Goal: Task Accomplishment & Management: Manage account settings

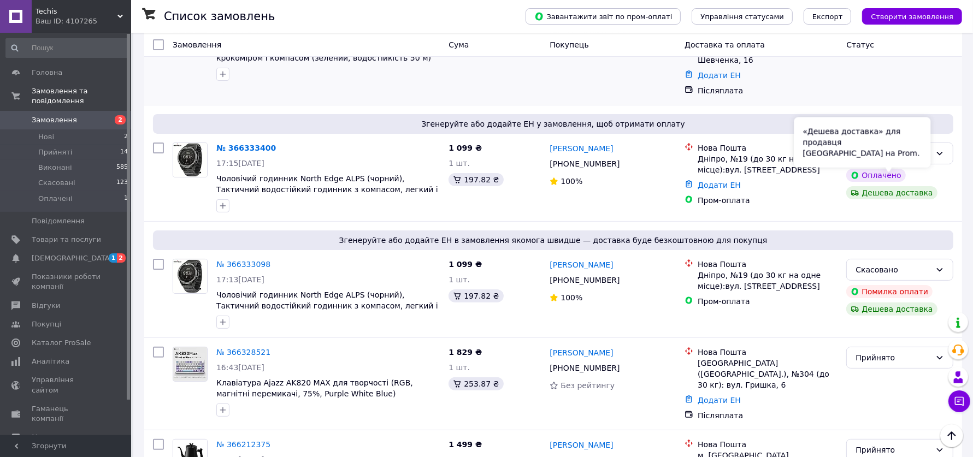
scroll to position [137, 0]
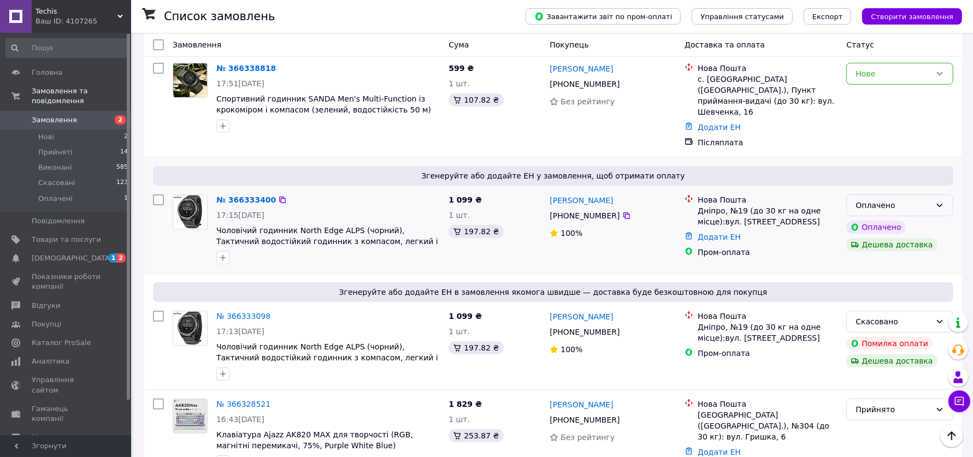
click at [876, 199] on div "Оплачено" at bounding box center [892, 205] width 75 height 12
drag, startPoint x: 876, startPoint y: 218, endPoint x: 878, endPoint y: 79, distance: 138.8
click at [876, 219] on li "Прийнято" at bounding box center [900, 216] width 106 height 20
click at [879, 74] on div "Нове" at bounding box center [892, 74] width 75 height 12
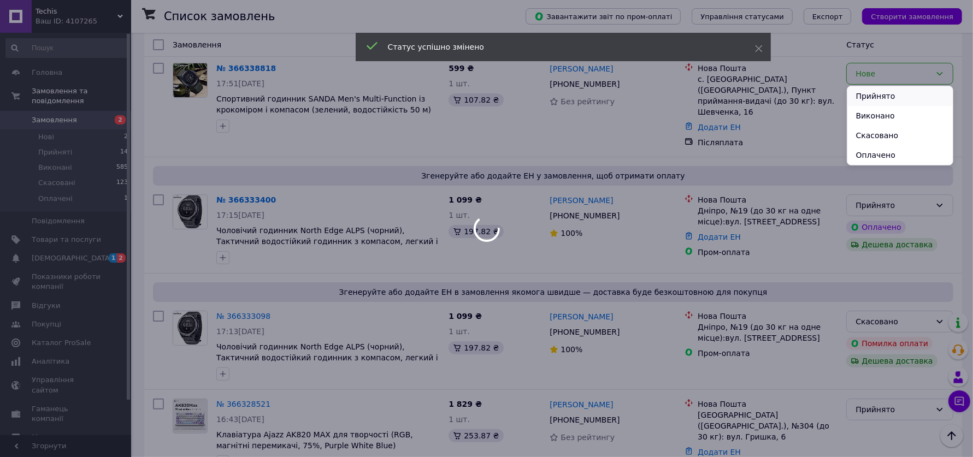
click at [877, 102] on li "Прийнято" at bounding box center [900, 96] width 106 height 20
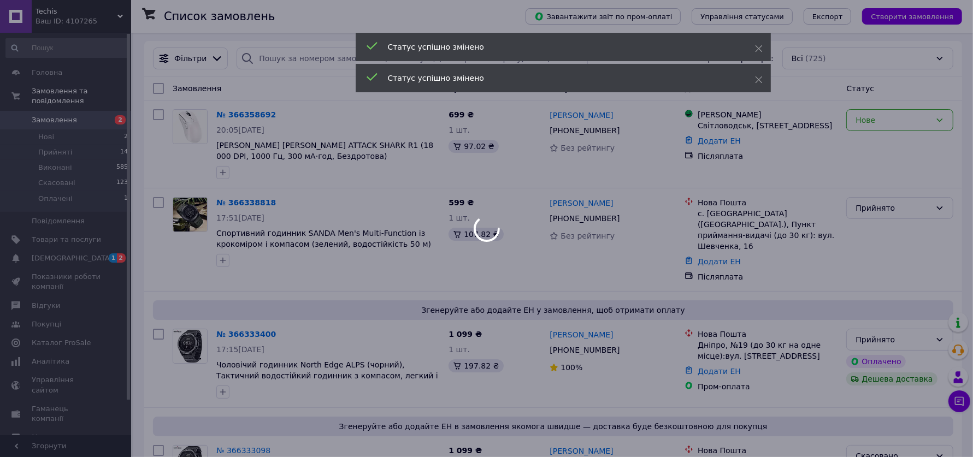
scroll to position [0, 0]
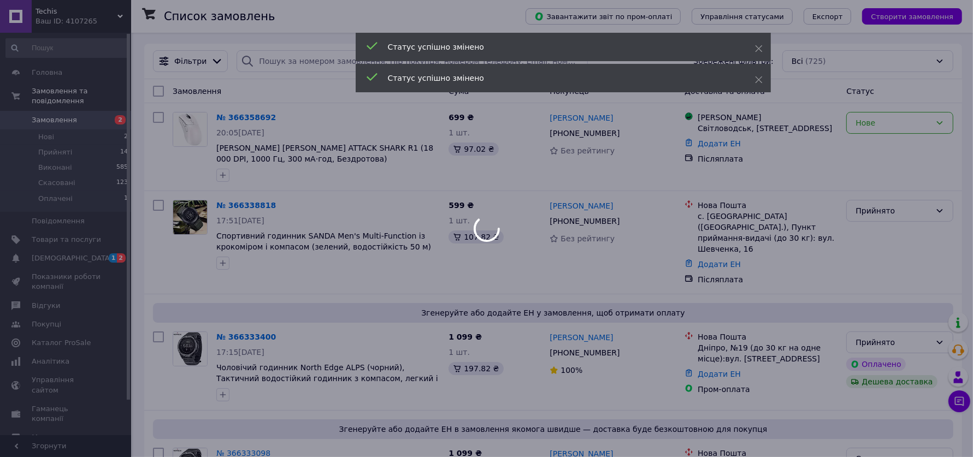
click at [899, 124] on div at bounding box center [486, 228] width 973 height 457
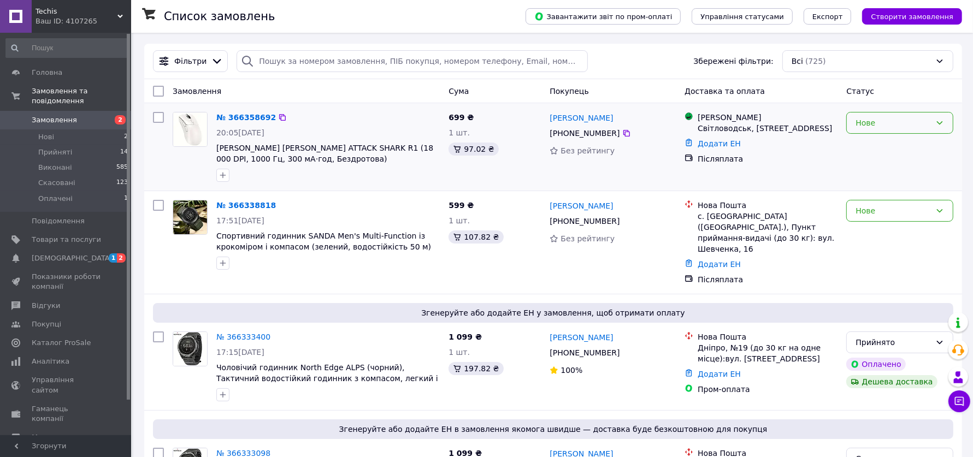
click at [896, 123] on div "Нове" at bounding box center [892, 123] width 75 height 12
click at [886, 140] on li "Прийнято" at bounding box center [900, 145] width 106 height 20
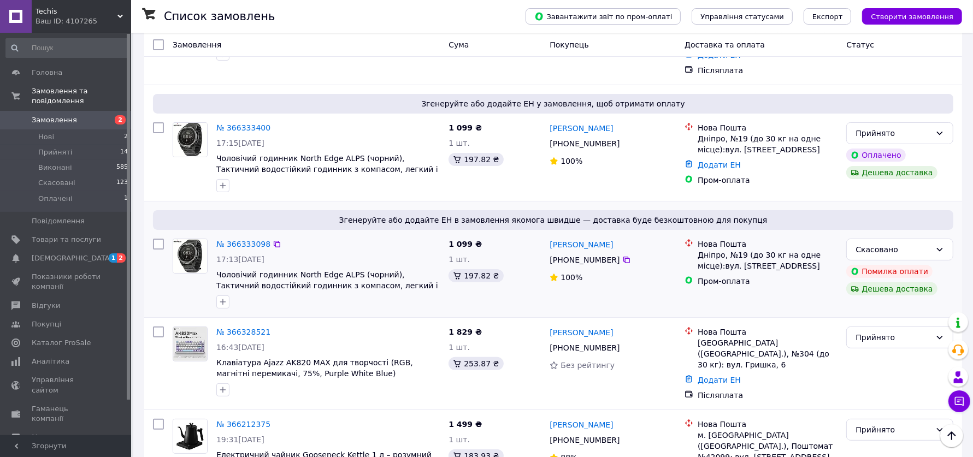
scroll to position [235, 0]
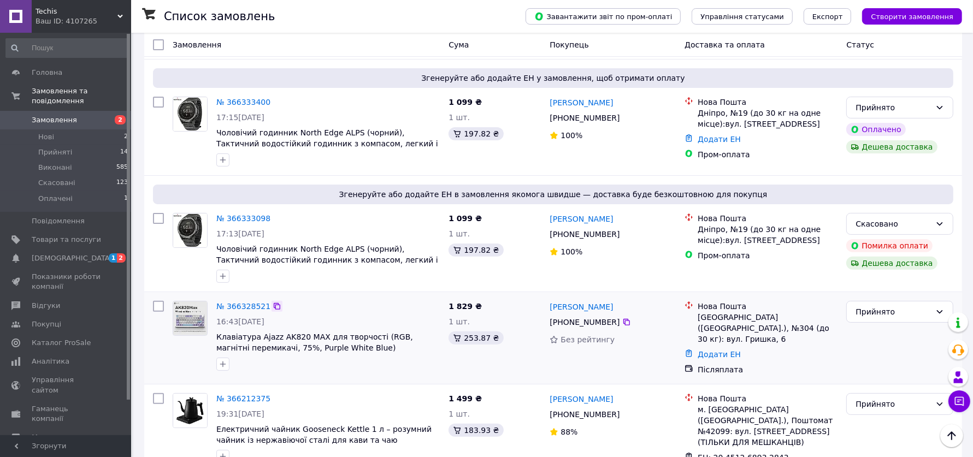
click at [276, 303] on icon at bounding box center [277, 306] width 7 height 7
click at [727, 350] on link "Додати ЕН" at bounding box center [719, 354] width 43 height 9
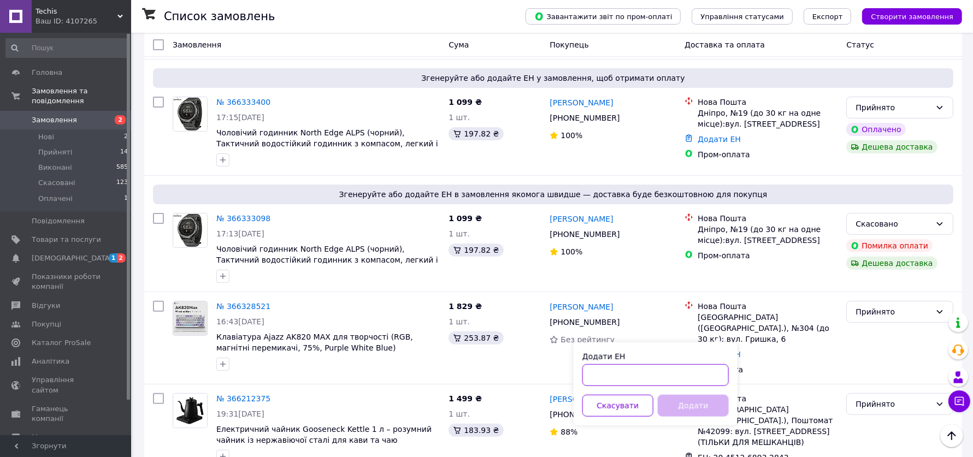
drag, startPoint x: 645, startPoint y: 372, endPoint x: 677, endPoint y: 393, distance: 38.2
click at [645, 373] on input "Додати ЕН" at bounding box center [655, 375] width 146 height 22
paste input "20451269175377"
type input "20451269175377"
click at [693, 403] on button "Додати" at bounding box center [693, 406] width 71 height 22
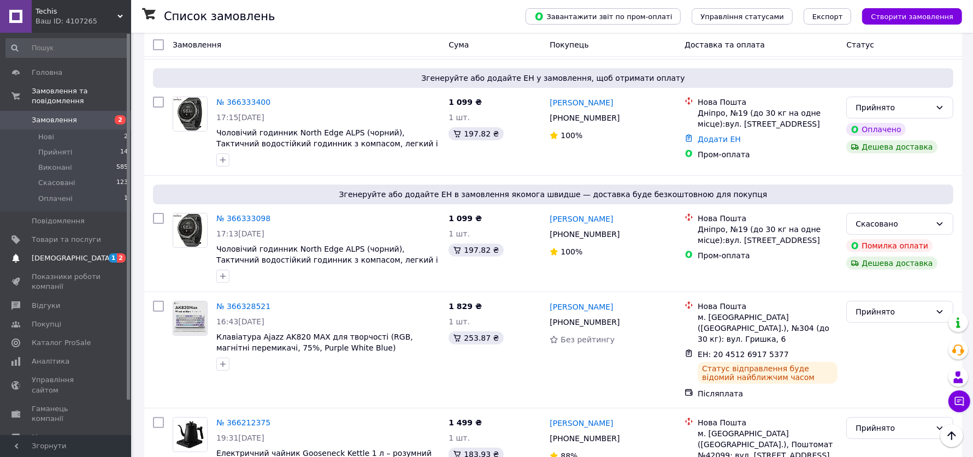
click at [76, 256] on span "[DEMOGRAPHIC_DATA]" at bounding box center [66, 258] width 69 height 10
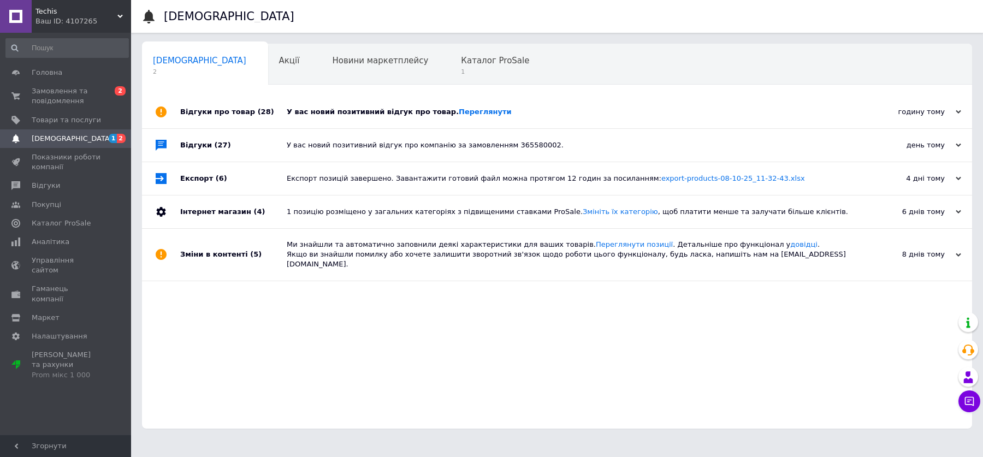
click at [376, 115] on div "У вас новий позитивний відгук про товар. Переглянути" at bounding box center [569, 112] width 565 height 10
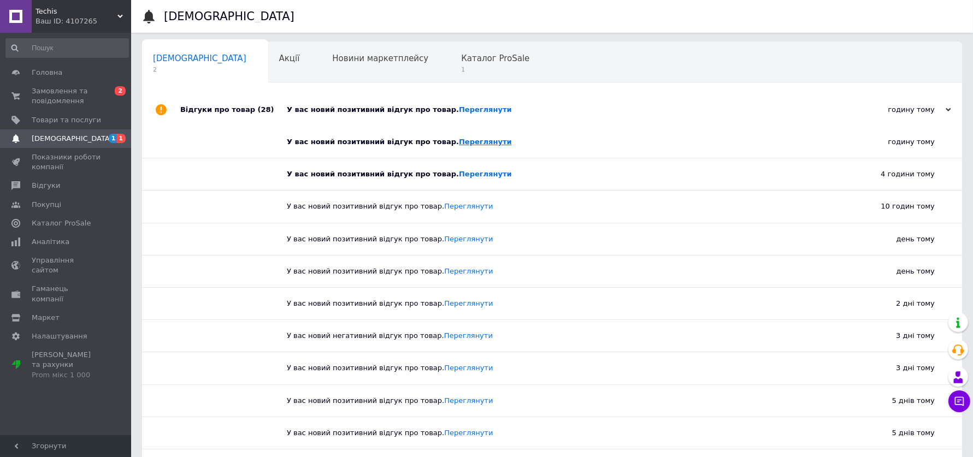
scroll to position [3, 0]
click at [461, 71] on span "1" at bounding box center [495, 69] width 68 height 8
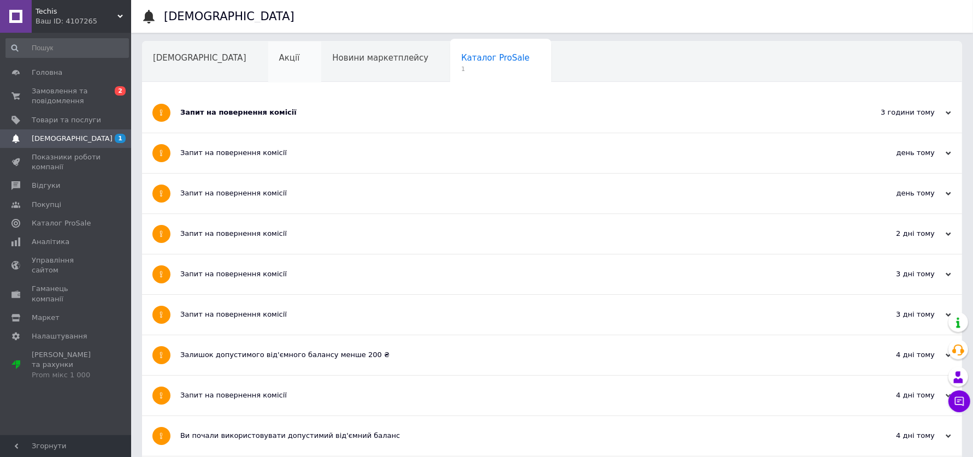
click at [268, 63] on div "Акції" at bounding box center [295, 63] width 54 height 42
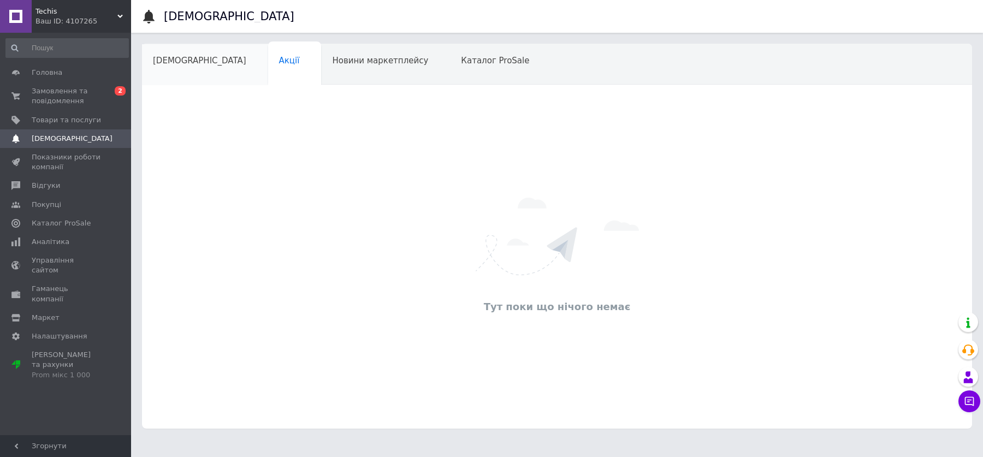
click at [184, 63] on span "[DEMOGRAPHIC_DATA]" at bounding box center [199, 61] width 93 height 10
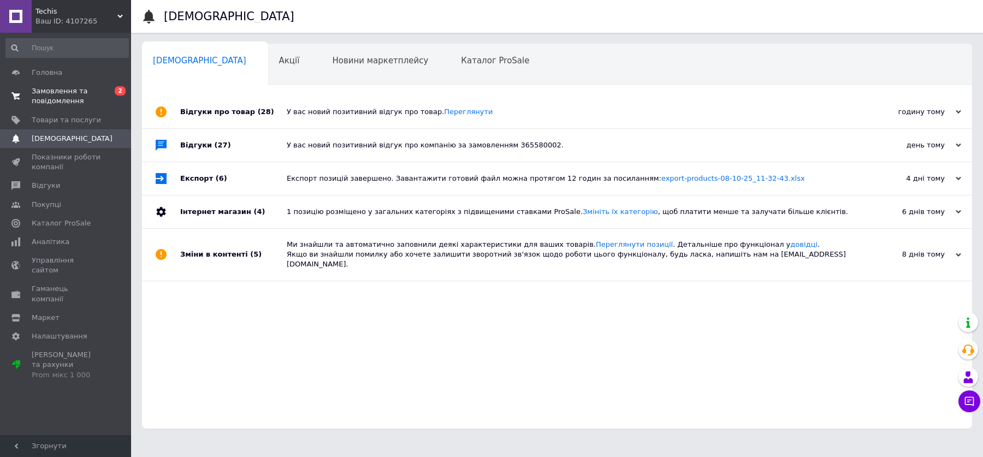
click at [72, 99] on span "Замовлення та повідомлення" at bounding box center [66, 96] width 69 height 20
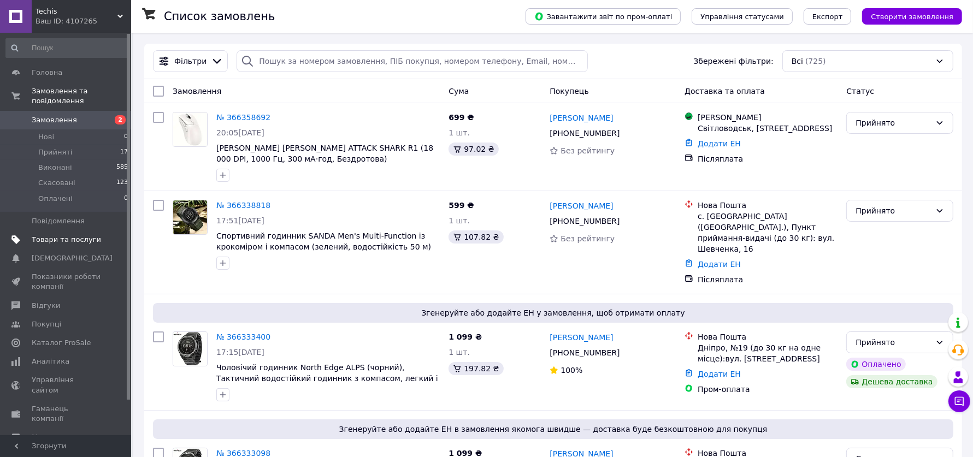
click at [72, 238] on span "Товари та послуги" at bounding box center [66, 240] width 69 height 10
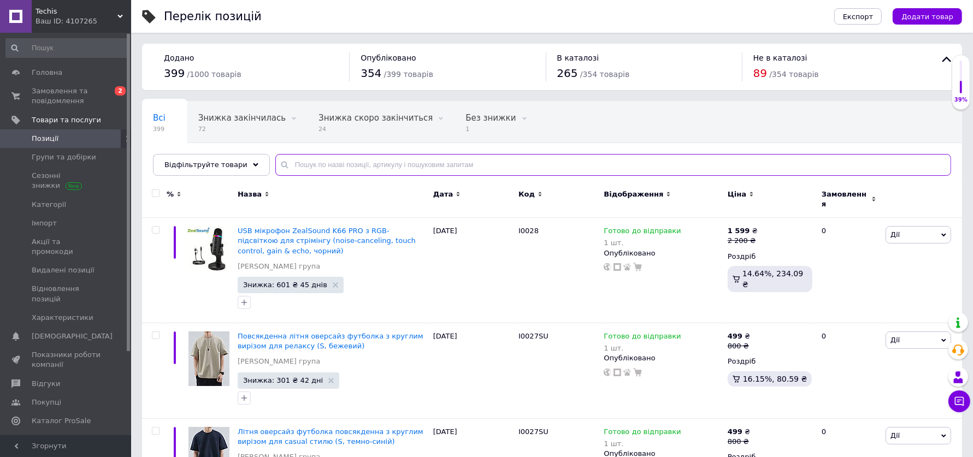
click at [363, 161] on input "text" at bounding box center [613, 165] width 676 height 22
paste input "I0028"
type input "I0028"
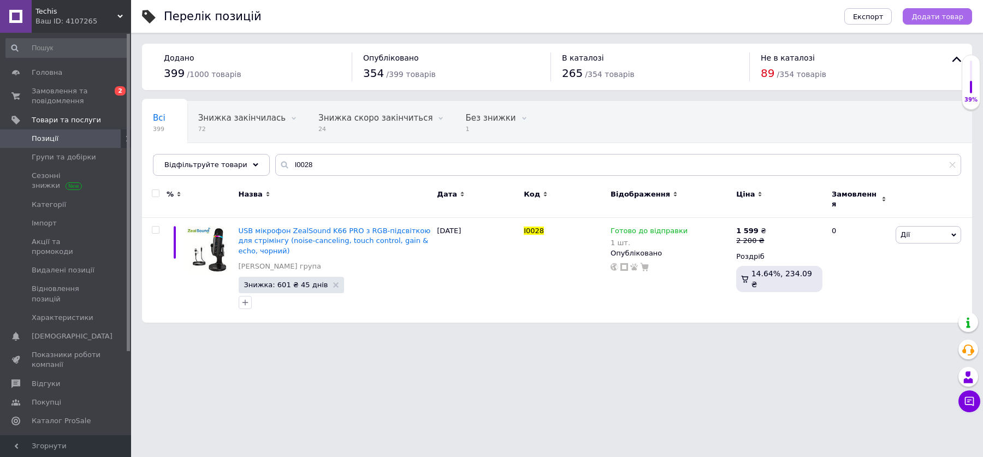
click at [942, 17] on span "Додати товар" at bounding box center [938, 17] width 52 height 8
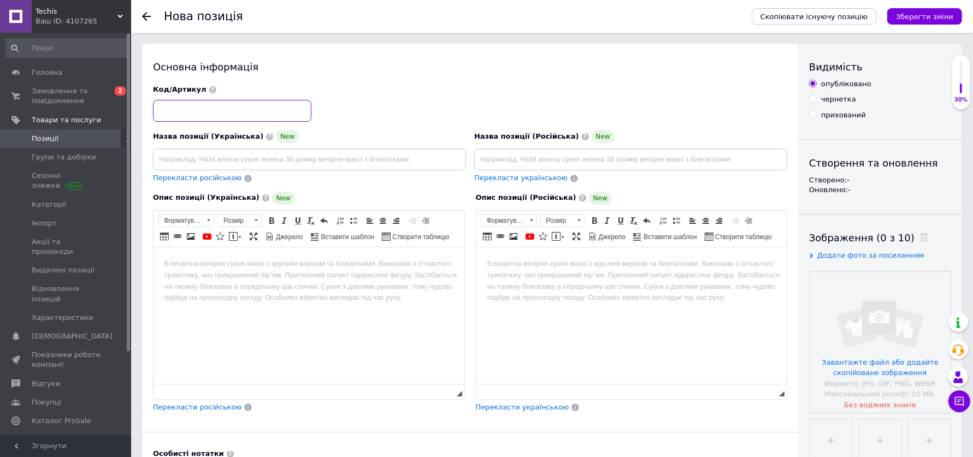
click at [263, 114] on input at bounding box center [232, 111] width 158 height 22
paste input "I0029"
type input "I0029"
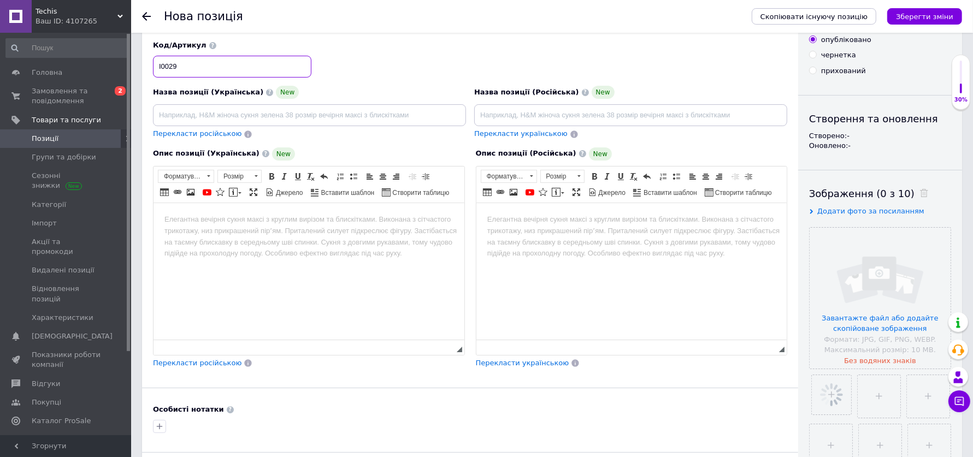
scroll to position [44, 0]
